Goal: Use online tool/utility

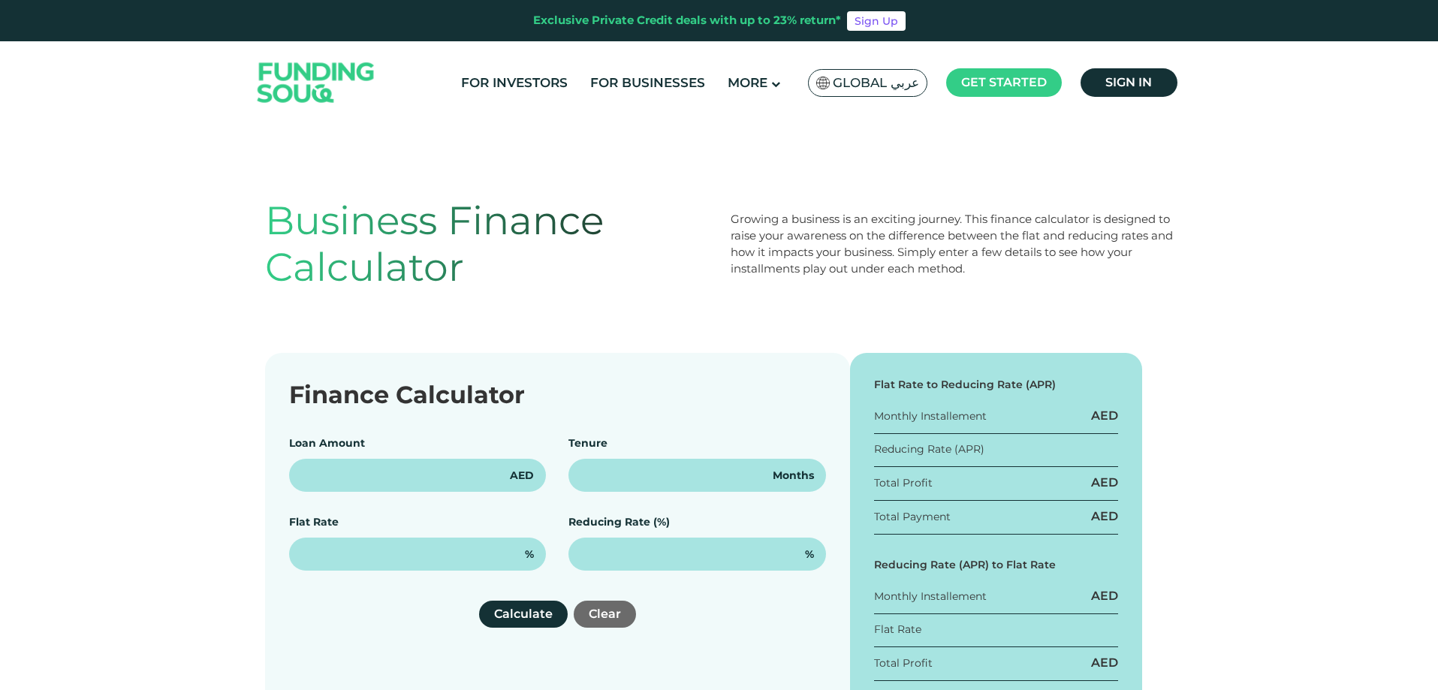
type input "100,000"
type input "12"
type input "15%"
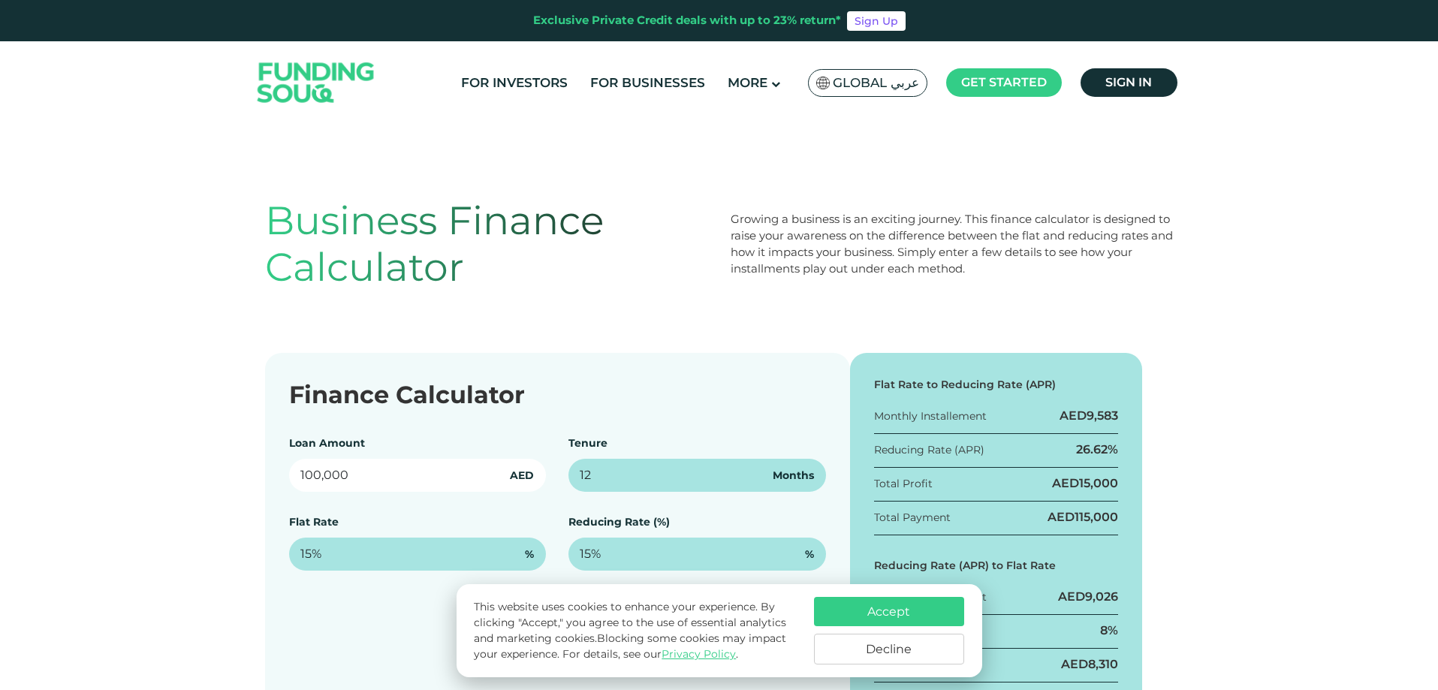
click at [369, 485] on input "100,000" at bounding box center [418, 475] width 258 height 33
drag, startPoint x: 425, startPoint y: 472, endPoint x: 233, endPoint y: 464, distance: 192.5
click at [233, 464] on div "Finance Calculator Loan Amount 100,000 AED Tenure 12 Months Flat Rate 15% % Red…" at bounding box center [719, 550] width 1438 height 395
type input "250,000"
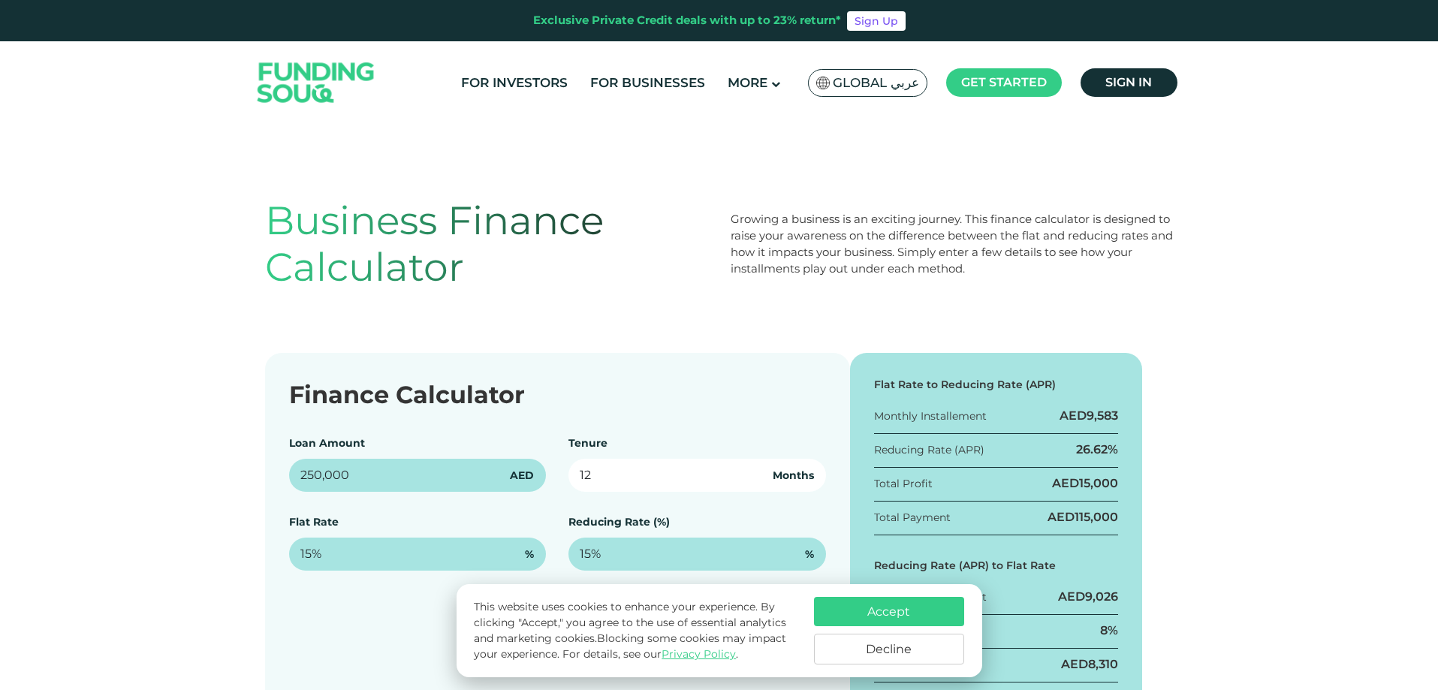
drag, startPoint x: 663, startPoint y: 479, endPoint x: 481, endPoint y: 474, distance: 181.1
click at [481, 474] on div "Loan Amount 250,000 AED Tenure 12 Months Flat Rate 15% % Reducing Rate (%) 15% %" at bounding box center [557, 503] width 537 height 135
type input "36"
click at [459, 523] on div "Flat Rate 15% %" at bounding box center [418, 543] width 258 height 56
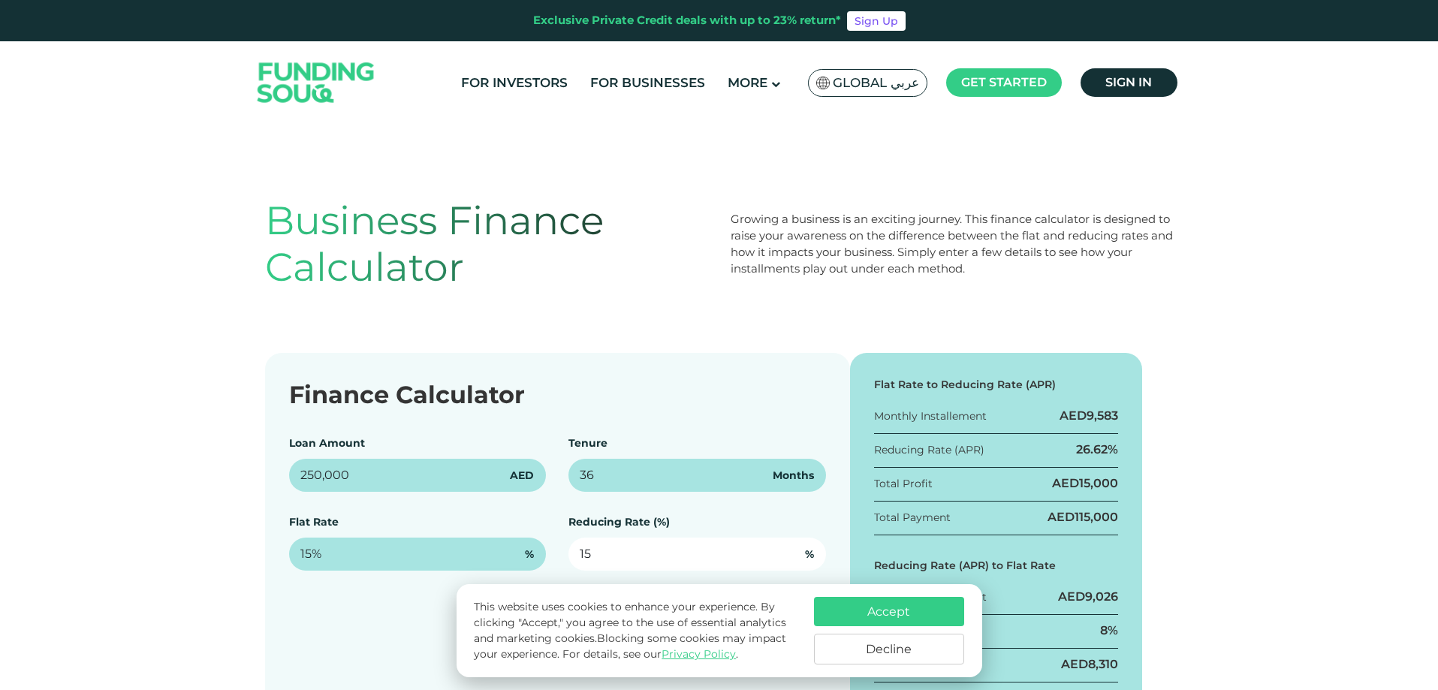
drag, startPoint x: 598, startPoint y: 554, endPoint x: 493, endPoint y: 557, distance: 105.2
click at [493, 557] on div "Loan Amount 250,000 AED Tenure 36 Months Flat Rate 15% % Reducing Rate (%) 15 %" at bounding box center [557, 503] width 537 height 135
type input "22"
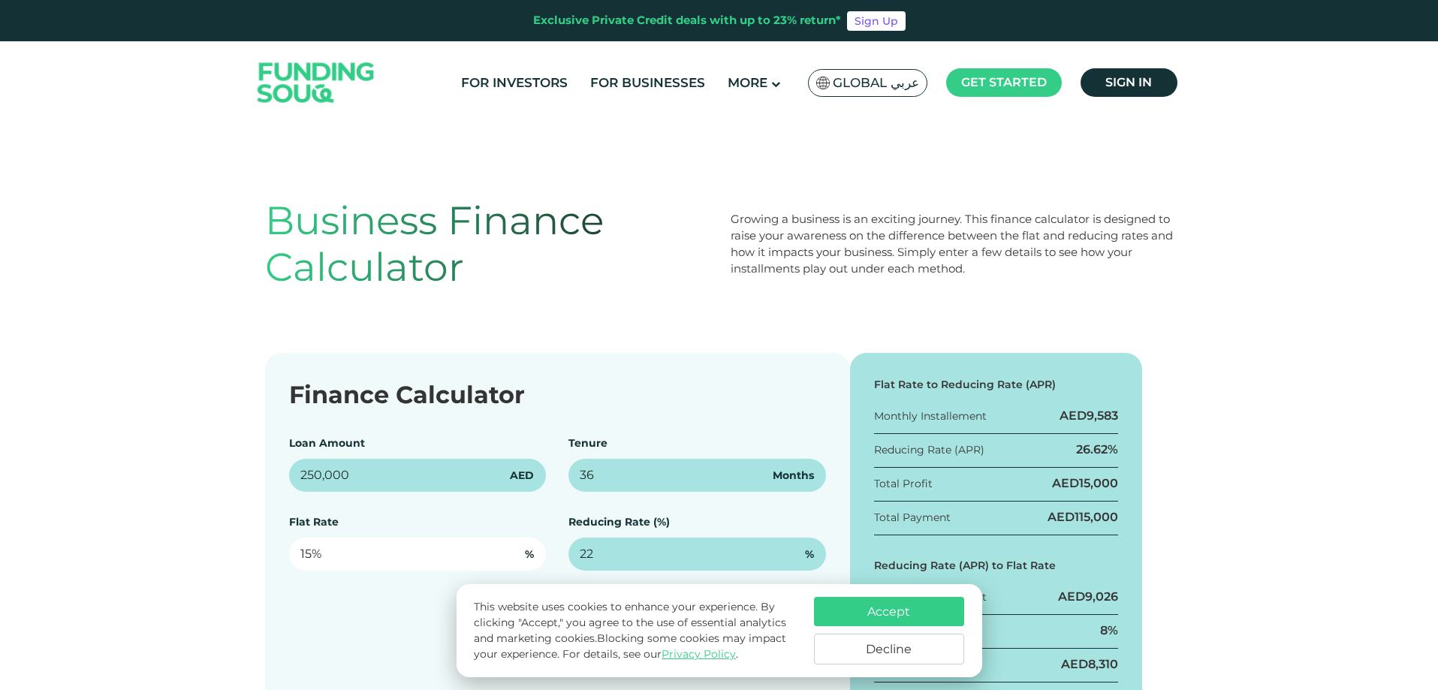
type input "15"
type input "22%"
drag, startPoint x: 367, startPoint y: 562, endPoint x: 1134, endPoint y: 411, distance: 781.7
click at [201, 552] on div "Finance Calculator Loan Amount 250,000 AED Tenure 36 Months Flat Rate 15 % Redu…" at bounding box center [719, 550] width 1438 height 395
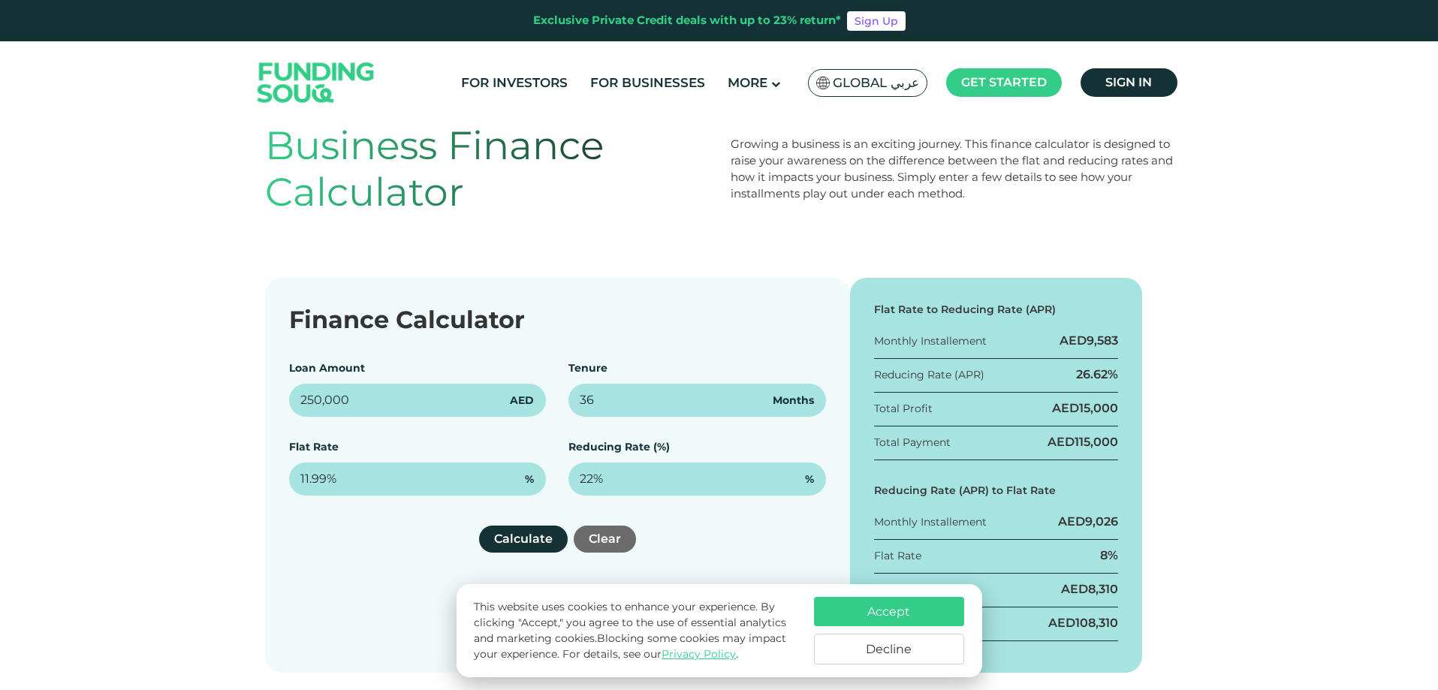
click at [946, 612] on button "Accept" at bounding box center [889, 611] width 150 height 29
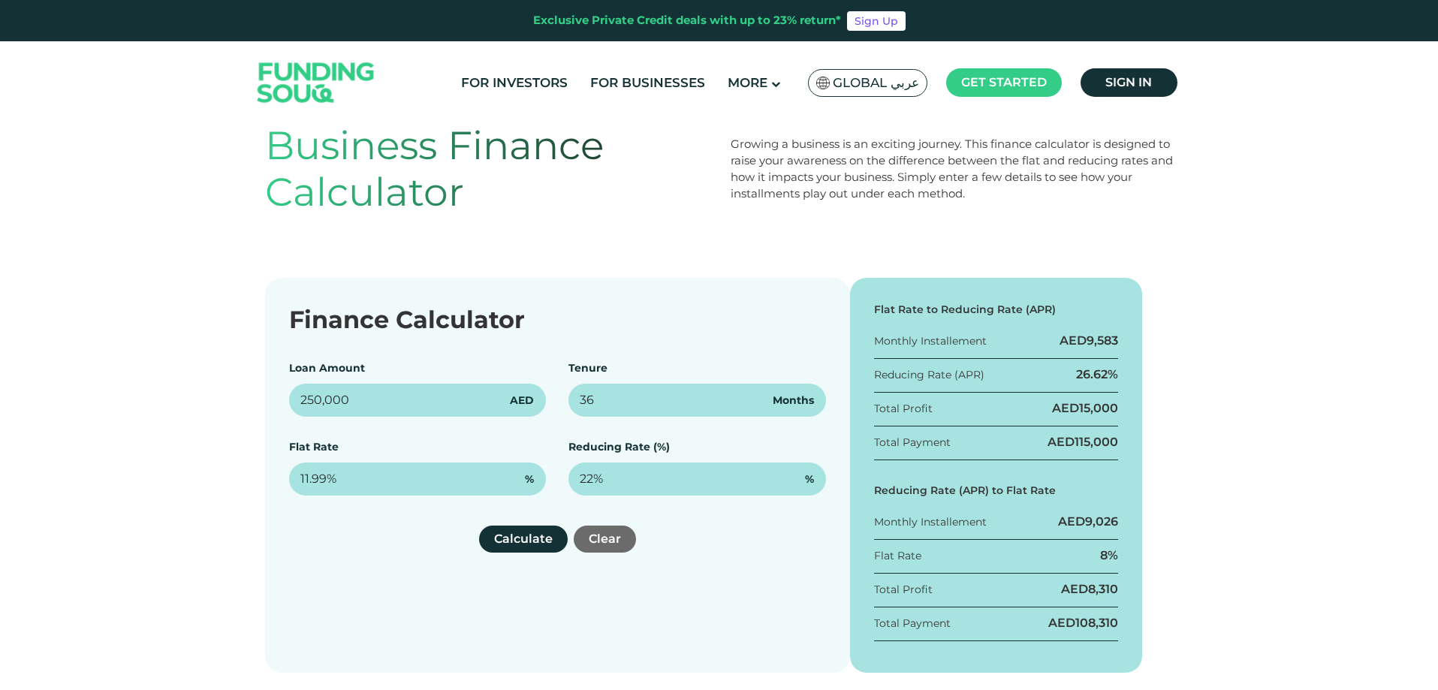
scroll to position [225, 0]
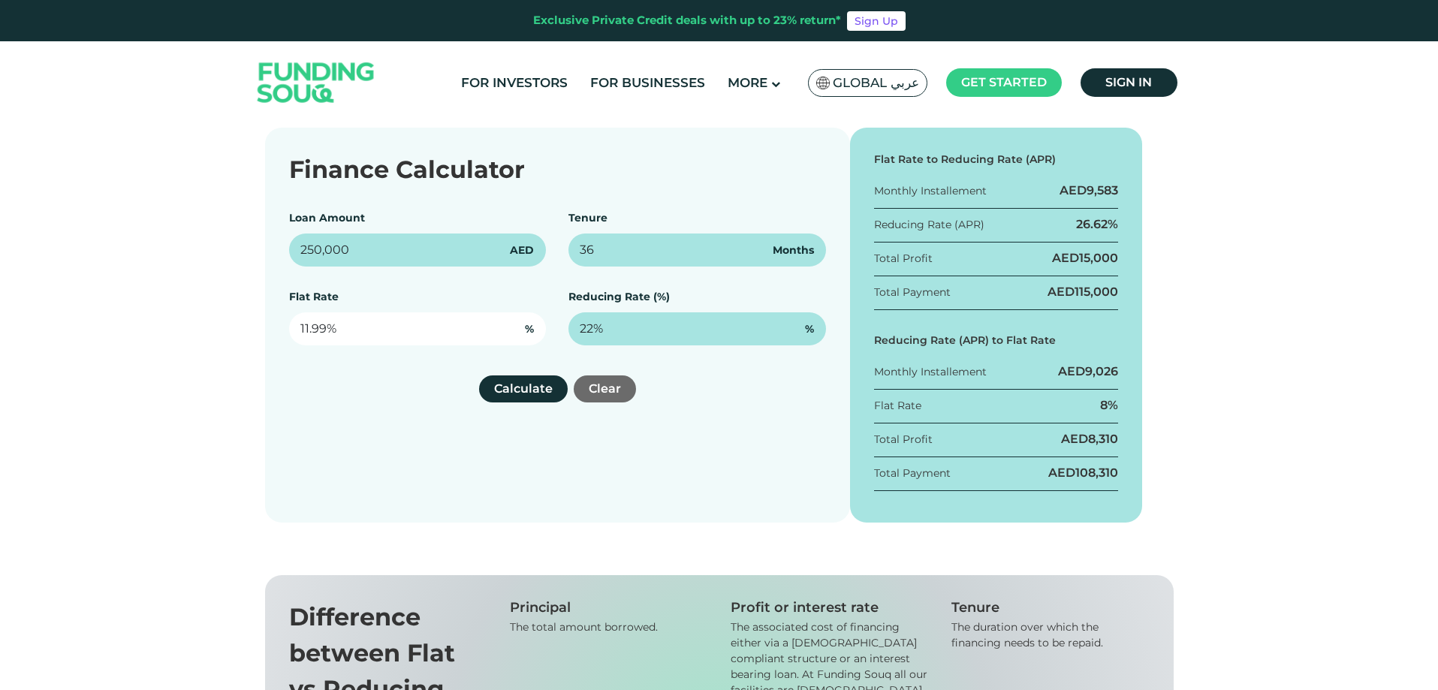
type input "11.99"
drag, startPoint x: 358, startPoint y: 326, endPoint x: 108, endPoint y: 328, distance: 249.4
click at [108, 328] on div "Finance Calculator Loan Amount 250,000 AED Tenure 36 Months Flat Rate 11.99 % R…" at bounding box center [719, 325] width 1438 height 395
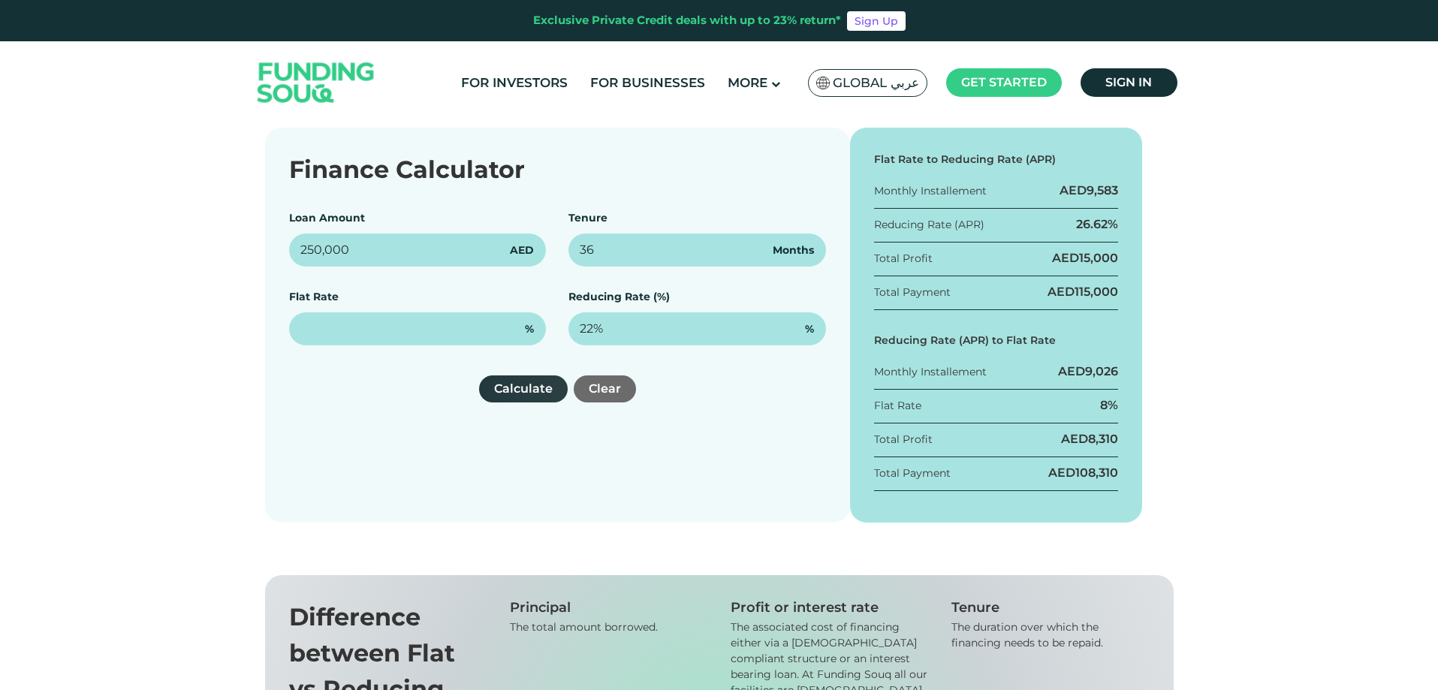
click at [533, 396] on button "Calculate" at bounding box center [523, 389] width 89 height 27
click at [1120, 405] on div "Flat Rate to Reducing Rate (APR) Monthly Installement AED 0 Reducing Rate (APR)…" at bounding box center [996, 325] width 293 height 395
click at [1113, 407] on div "12%" at bounding box center [1108, 405] width 22 height 17
click at [1110, 410] on div "12%" at bounding box center [1108, 405] width 22 height 17
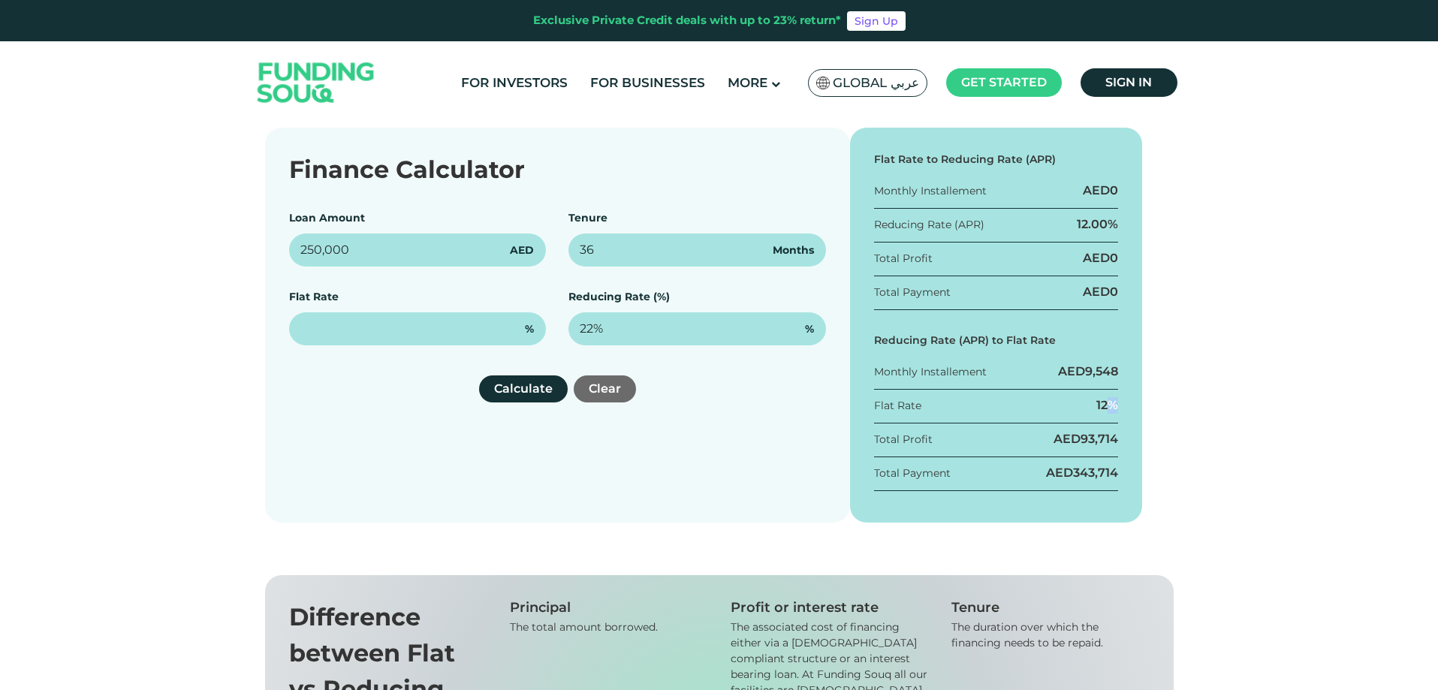
click at [1110, 410] on div "12%" at bounding box center [1108, 405] width 22 height 17
drag, startPoint x: 1082, startPoint y: 442, endPoint x: 1140, endPoint y: 440, distance: 57.1
click at [1140, 440] on div "Flat Rate to Reducing Rate (APR) Monthly Installement AED 0 Reducing Rate (APR)…" at bounding box center [996, 325] width 293 height 395
click at [1079, 476] on span "343,714" at bounding box center [1095, 473] width 45 height 14
drag, startPoint x: 1073, startPoint y: 480, endPoint x: 1126, endPoint y: 479, distance: 53.3
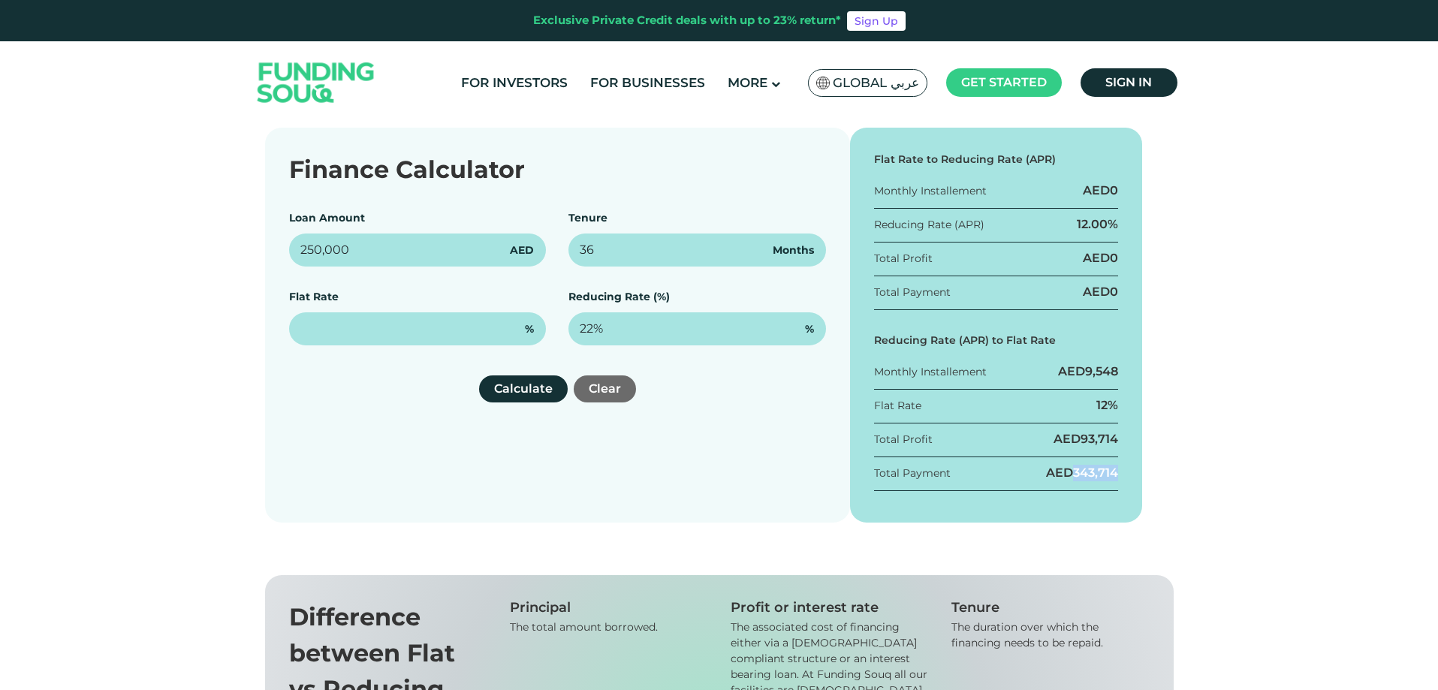
click at [1126, 479] on div "Flat Rate to Reducing Rate (APR) Monthly Installement AED 0 Reducing Rate (APR)…" at bounding box center [996, 325] width 293 height 395
